Goal: Information Seeking & Learning: Learn about a topic

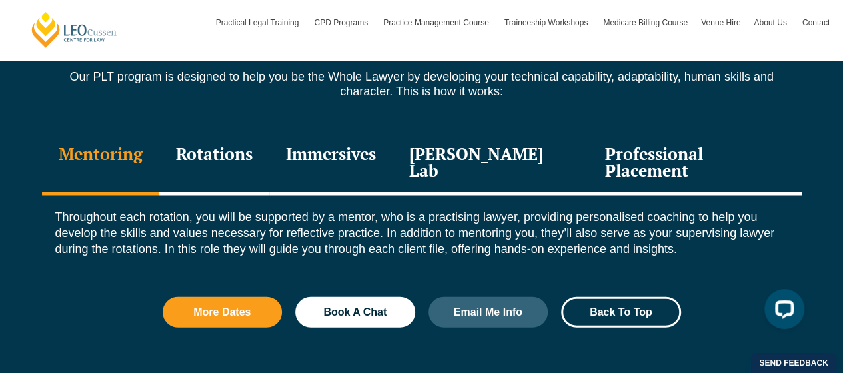
scroll to position [1489, 0]
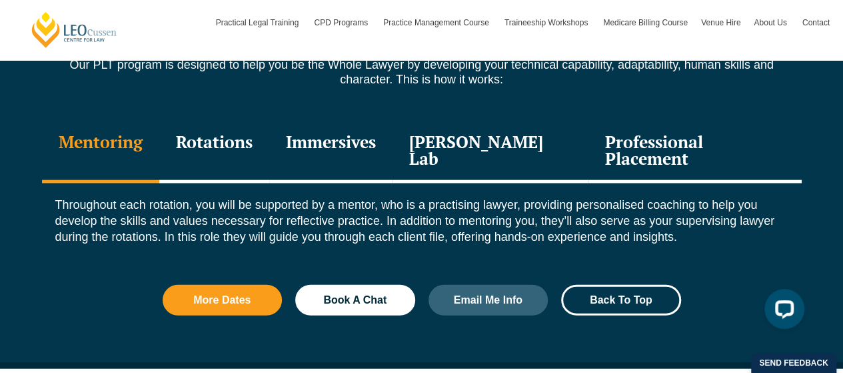
click at [262, 146] on div "Rotations" at bounding box center [214, 151] width 110 height 63
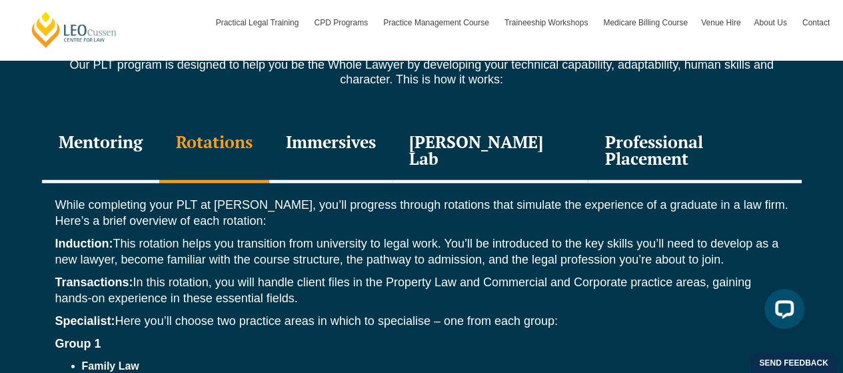
click at [379, 143] on div "Immersives" at bounding box center [330, 151] width 123 height 63
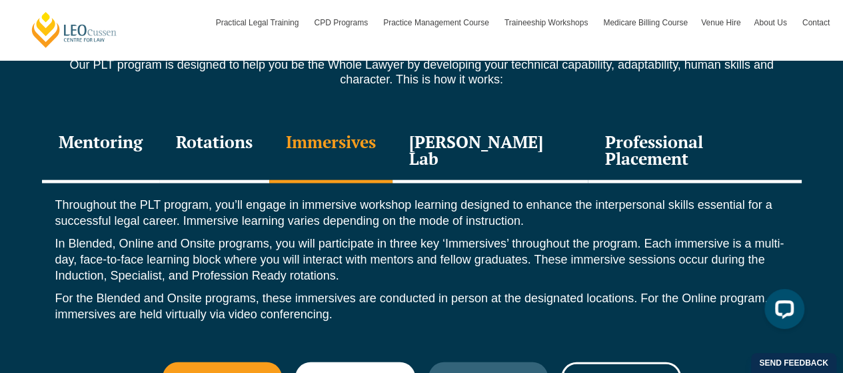
click at [472, 133] on div "Leo Justice Lab" at bounding box center [491, 151] width 196 height 63
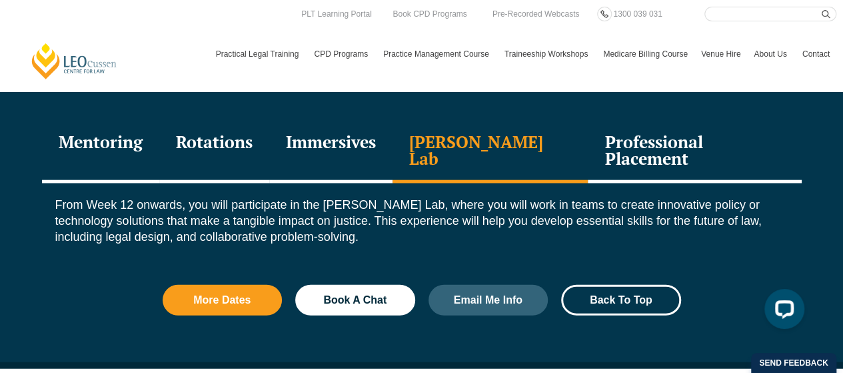
click at [723, 136] on div "Professional Placement" at bounding box center [694, 151] width 213 height 63
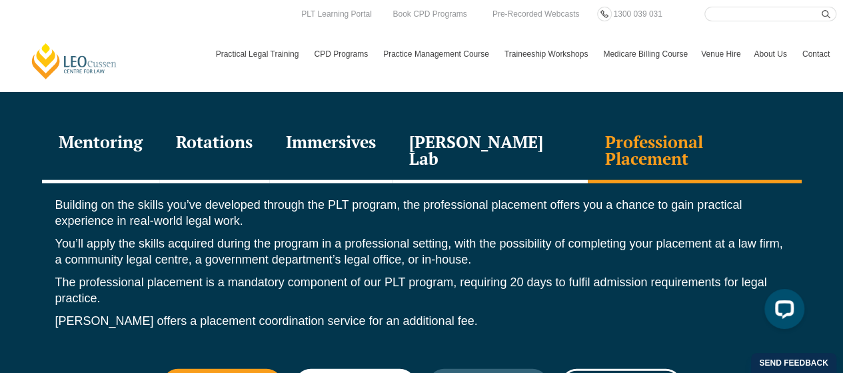
click at [381, 155] on div "Immersives" at bounding box center [330, 151] width 123 height 63
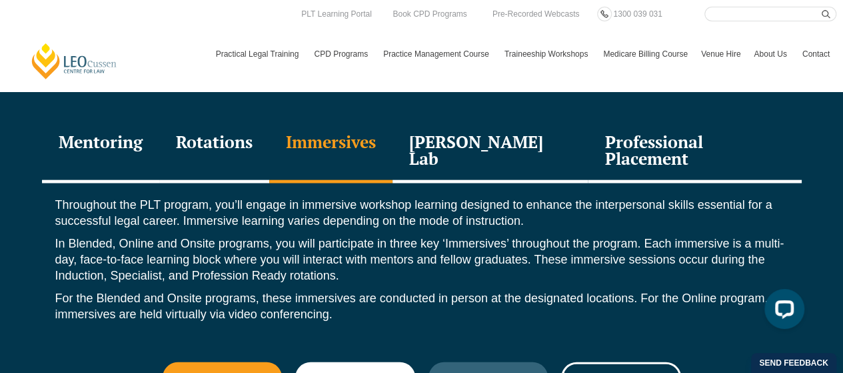
click at [730, 134] on div "Professional Placement" at bounding box center [694, 151] width 213 height 63
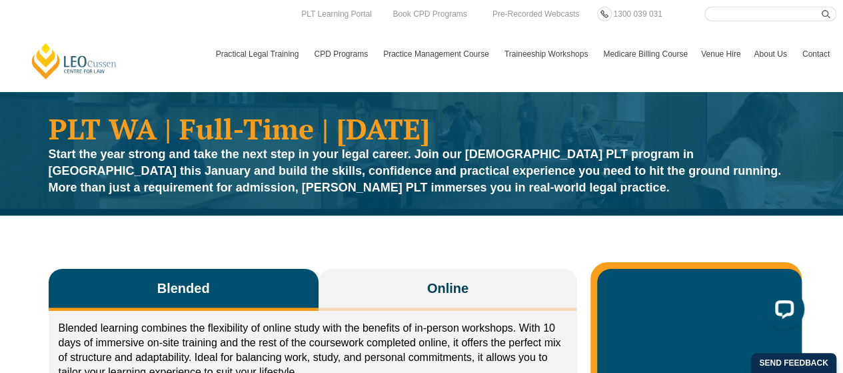
scroll to position [0, 0]
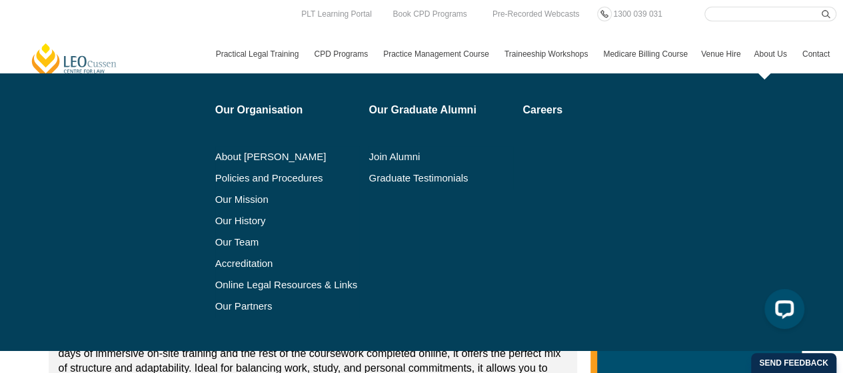
click at [774, 47] on link "About Us" at bounding box center [771, 54] width 48 height 39
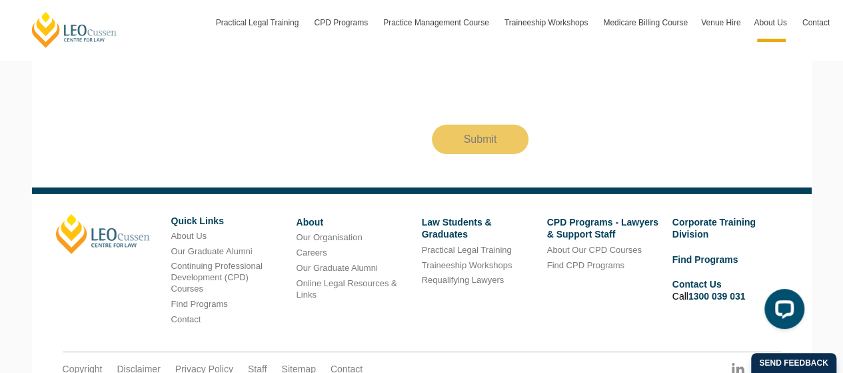
scroll to position [2121, 0]
